Goal: Check status: Check status

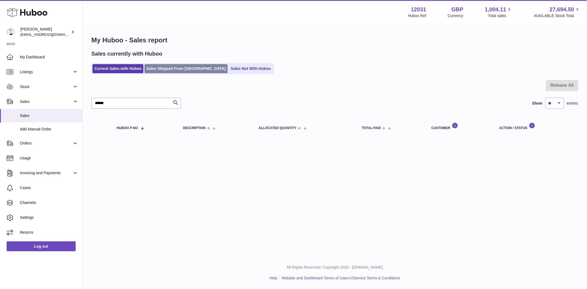
click at [162, 73] on ul "Current Sales with Huboo Sales Shipped From [GEOGRAPHIC_DATA] Sales Not With Hu…" at bounding box center [182, 68] width 183 height 11
click at [158, 70] on link "Sales Shipped From [GEOGRAPHIC_DATA]" at bounding box center [186, 68] width 83 height 9
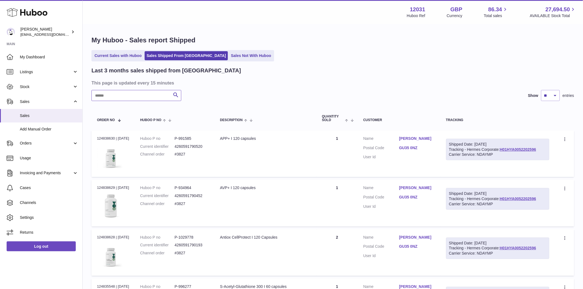
click at [109, 97] on input "text" at bounding box center [136, 95] width 90 height 11
paste input "*****"
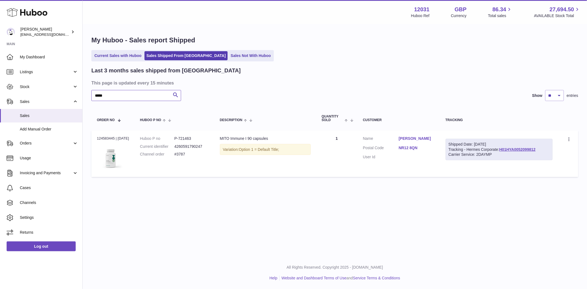
type input "*****"
drag, startPoint x: 115, startPoint y: 138, endPoint x: 96, endPoint y: 138, distance: 18.7
click at [96, 138] on td "Order no 124583445 | 12th Sep" at bounding box center [112, 154] width 43 height 47
copy div "124583445"
click at [120, 145] on img at bounding box center [111, 157] width 28 height 28
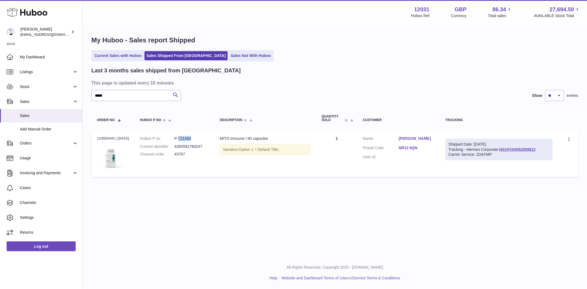
drag, startPoint x: 199, startPoint y: 139, endPoint x: 188, endPoint y: 145, distance: 12.4
click at [183, 139] on dd "P-721463" at bounding box center [192, 138] width 34 height 5
copy dd "721463"
